Goal: Use online tool/utility: Utilize a website feature to perform a specific function

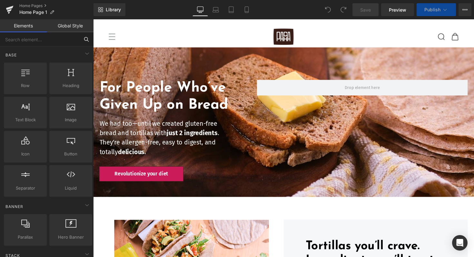
click at [38, 40] on input "text" at bounding box center [39, 39] width 79 height 14
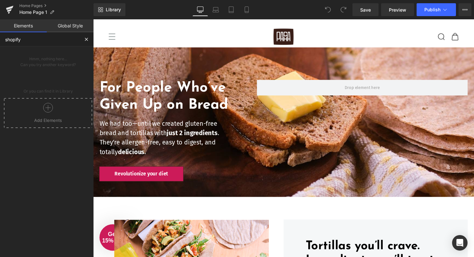
type input "shopify"
click at [68, 24] on link "Global Style" at bounding box center [70, 25] width 47 height 13
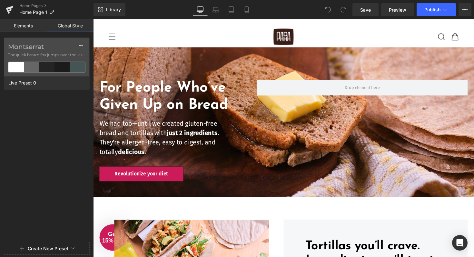
click at [30, 27] on link "Elements" at bounding box center [23, 25] width 47 height 13
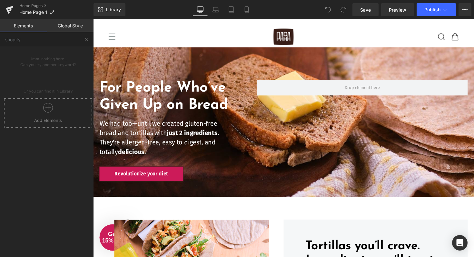
click at [50, 105] on icon at bounding box center [48, 108] width 10 height 10
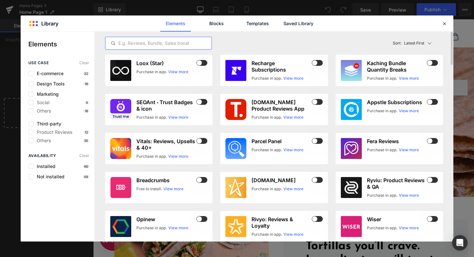
click at [146, 43] on input "text" at bounding box center [158, 43] width 106 height 8
type input "1"
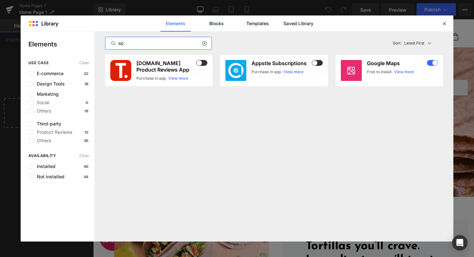
type input "a"
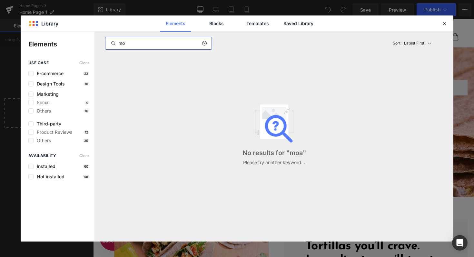
type input "m"
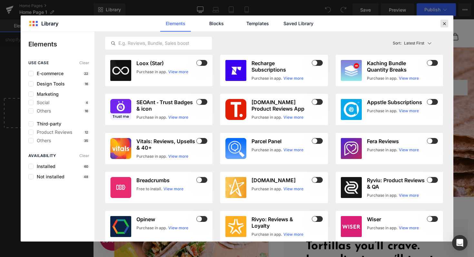
click at [443, 23] on icon at bounding box center [444, 24] width 6 height 6
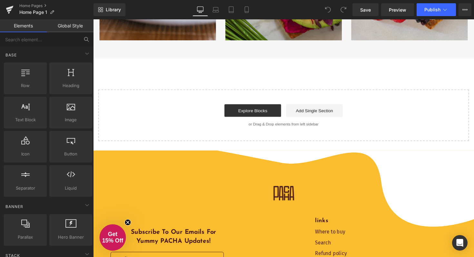
scroll to position [1751, 0]
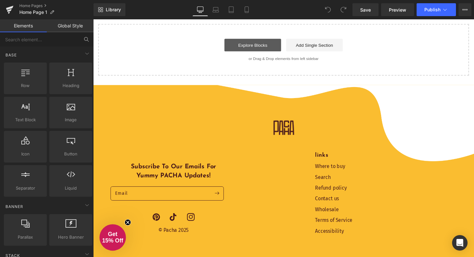
click at [272, 45] on link "Explore Blocks" at bounding box center [256, 45] width 58 height 13
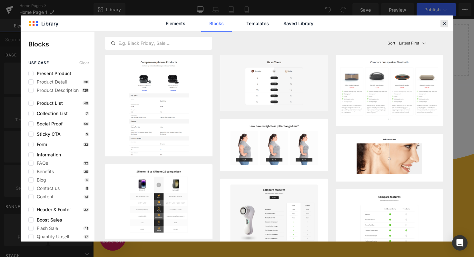
click at [443, 22] on icon at bounding box center [444, 24] width 6 height 6
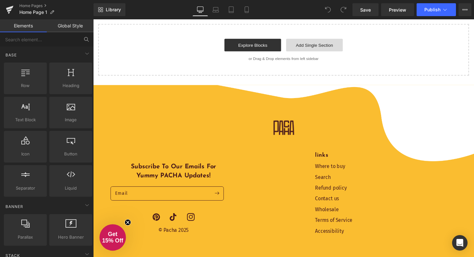
click at [324, 48] on link "Add Single Section" at bounding box center [320, 45] width 58 height 13
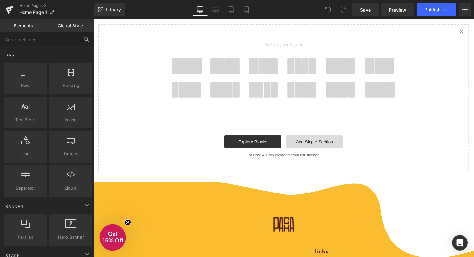
click at [304, 144] on link "Add Single Section" at bounding box center [320, 144] width 58 height 13
click at [201, 70] on span at bounding box center [189, 67] width 31 height 16
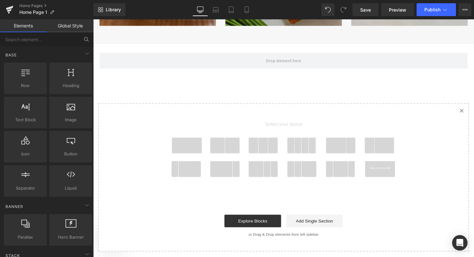
scroll to position [1697, 0]
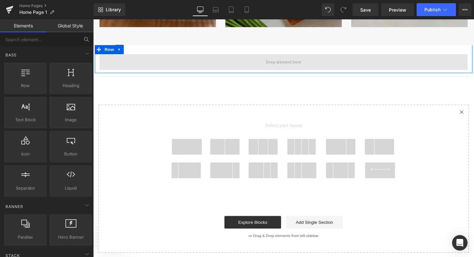
click at [188, 59] on span at bounding box center [288, 63] width 377 height 16
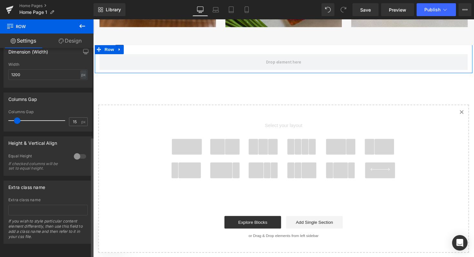
scroll to position [0, 0]
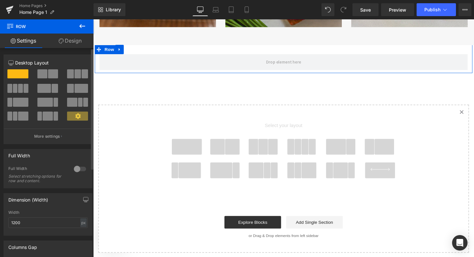
click at [82, 115] on span at bounding box center [77, 115] width 21 height 9
click at [24, 76] on span at bounding box center [17, 73] width 21 height 9
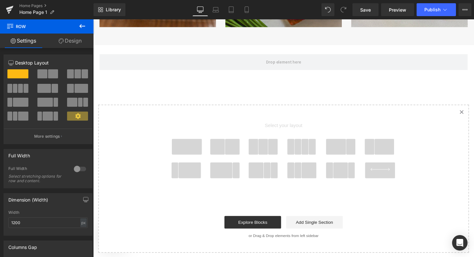
click at [85, 26] on icon at bounding box center [82, 26] width 6 height 4
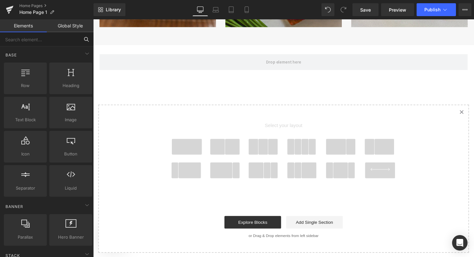
click at [48, 41] on input "text" at bounding box center [39, 39] width 79 height 14
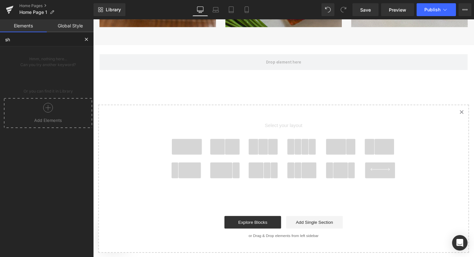
type input "s"
type input "a"
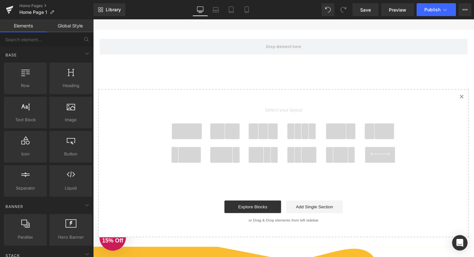
scroll to position [1708, 0]
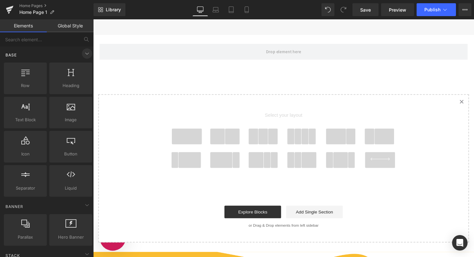
click at [84, 56] on icon at bounding box center [87, 54] width 8 height 8
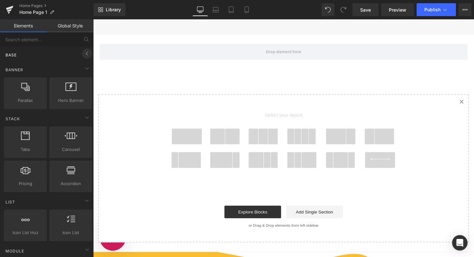
click at [84, 55] on icon at bounding box center [87, 54] width 8 height 8
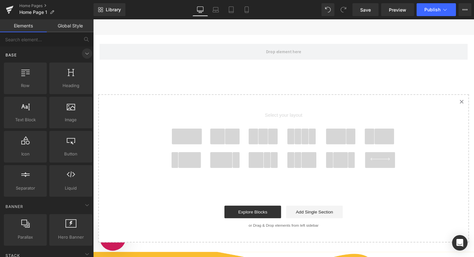
click at [84, 55] on icon at bounding box center [87, 54] width 8 height 8
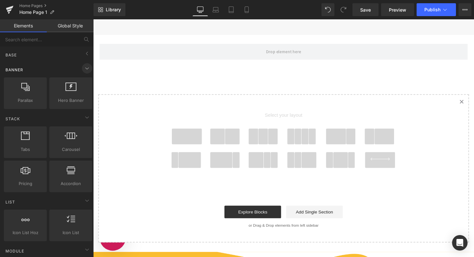
click at [85, 72] on span at bounding box center [87, 68] width 10 height 10
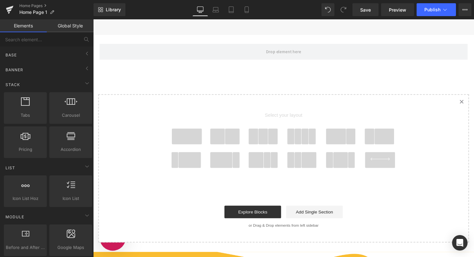
click at [68, 27] on link "Global Style" at bounding box center [70, 25] width 47 height 13
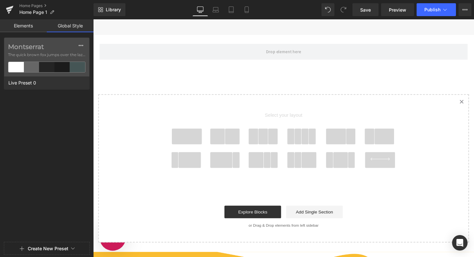
click at [32, 27] on link "Elements" at bounding box center [23, 25] width 47 height 13
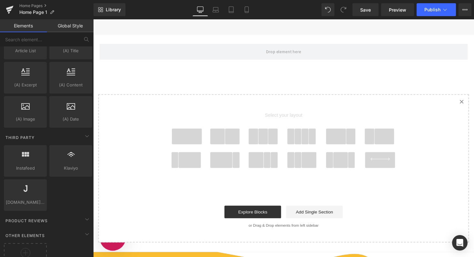
scroll to position [1075, 0]
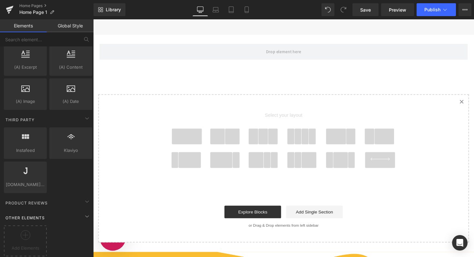
click at [43, 215] on span "Other Elements" at bounding box center [25, 218] width 41 height 6
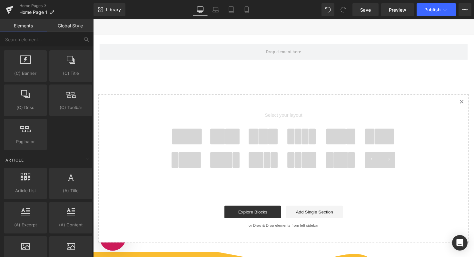
scroll to position [1041, 0]
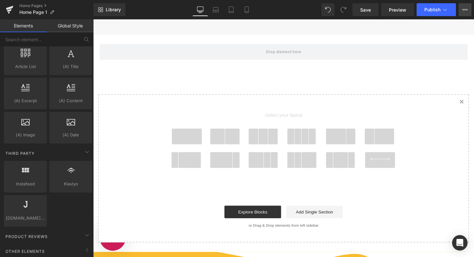
click at [469, 8] on button "View Live Page View with current Template Save Template to Library Schedule Pub…" at bounding box center [464, 9] width 13 height 13
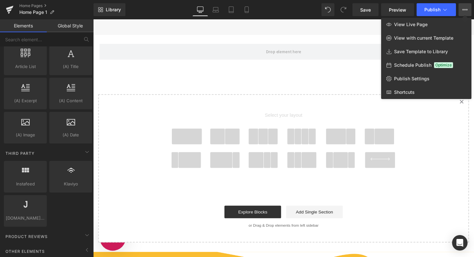
click at [159, 167] on div at bounding box center [283, 137] width 381 height 237
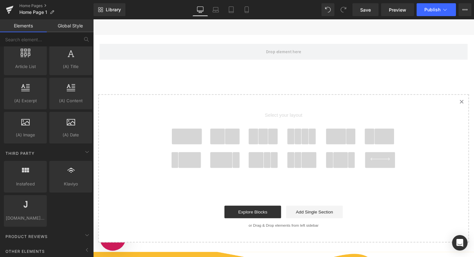
click at [467, 101] on link "Created with Sketch." at bounding box center [470, 104] width 14 height 14
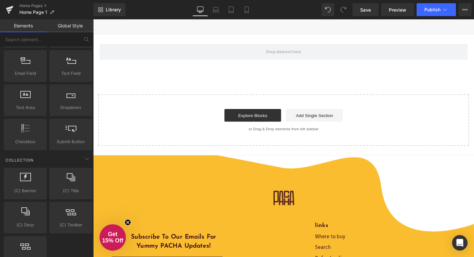
scroll to position [546, 0]
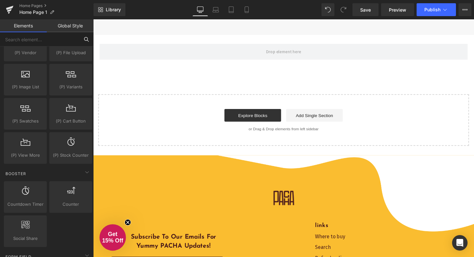
click at [50, 41] on input "text" at bounding box center [39, 39] width 79 height 14
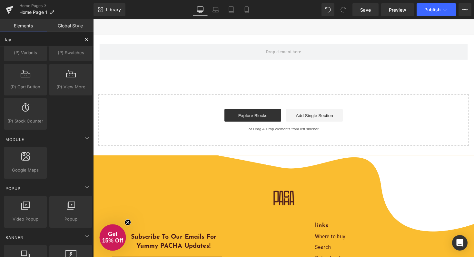
scroll to position [0, 0]
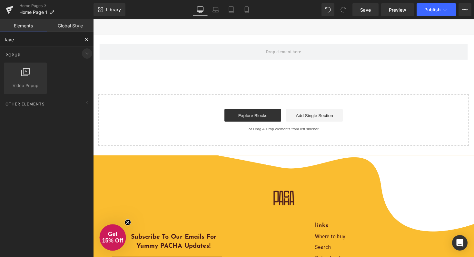
type input "laye"
click at [83, 56] on icon at bounding box center [87, 54] width 8 height 8
click at [87, 73] on div "Other Elements" at bounding box center [48, 69] width 91 height 13
click at [85, 71] on icon at bounding box center [87, 68] width 8 height 8
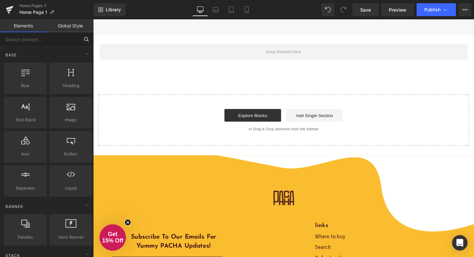
click at [58, 39] on input "text" at bounding box center [39, 39] width 79 height 14
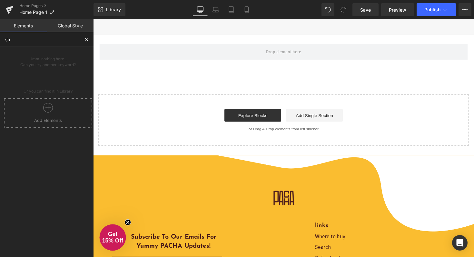
type input "s"
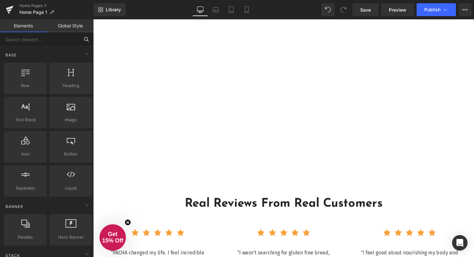
scroll to position [736, 0]
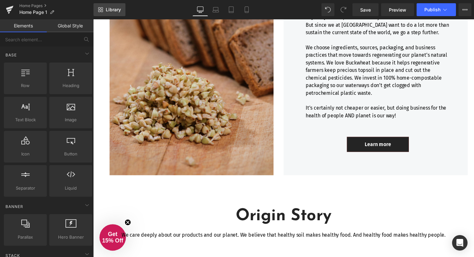
click at [108, 13] on link "Library" at bounding box center [109, 9] width 32 height 13
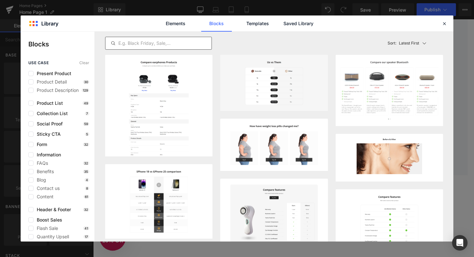
click at [153, 43] on input "text" at bounding box center [158, 43] width 106 height 8
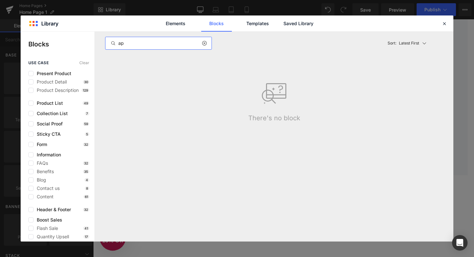
type input "a"
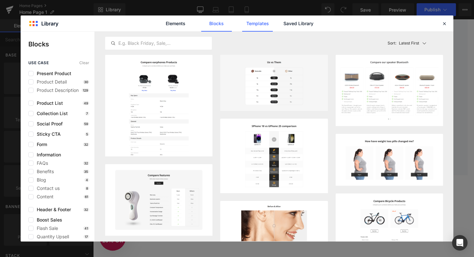
click at [266, 26] on link "Templates" at bounding box center [257, 23] width 31 height 16
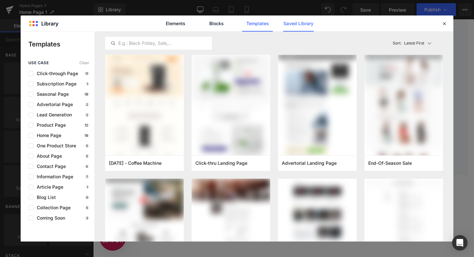
click at [291, 24] on link "Saved Library" at bounding box center [298, 23] width 31 height 16
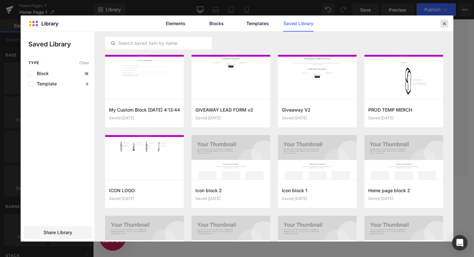
click at [447, 24] on icon at bounding box center [444, 24] width 6 height 6
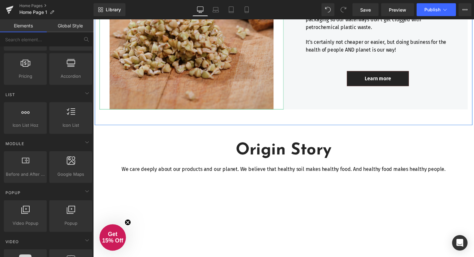
scroll to position [837, 0]
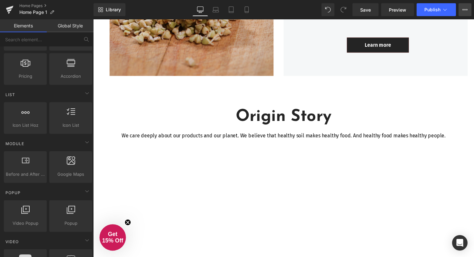
click at [461, 8] on button "View Live Page View with current Template Save Template to Library Schedule Pub…" at bounding box center [464, 9] width 13 height 13
